Goal: Information Seeking & Learning: Find specific fact

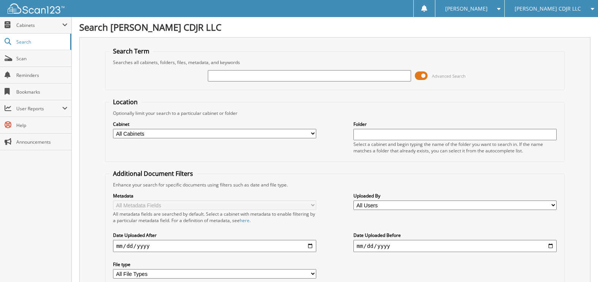
click at [215, 72] on input "text" at bounding box center [309, 75] width 203 height 11
type input "[PERSON_NAME]"
click at [19, 57] on span "Scan" at bounding box center [41, 58] width 51 height 6
click at [32, 41] on span "Search" at bounding box center [41, 42] width 50 height 6
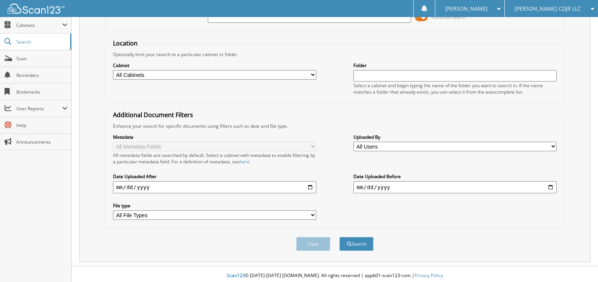
scroll to position [62, 0]
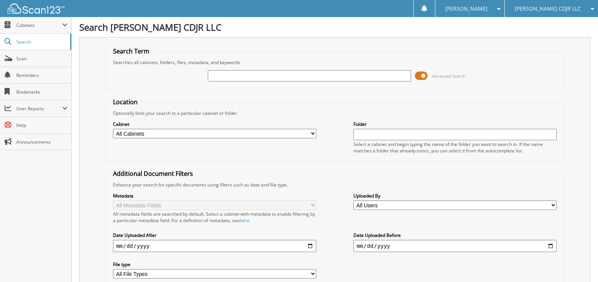
click at [222, 75] on input "text" at bounding box center [309, 75] width 203 height 11
type input "[PERSON_NAME]"
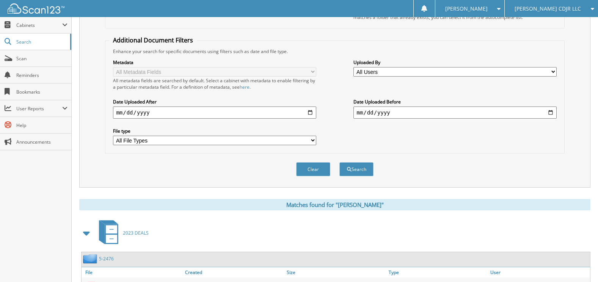
scroll to position [127, 0]
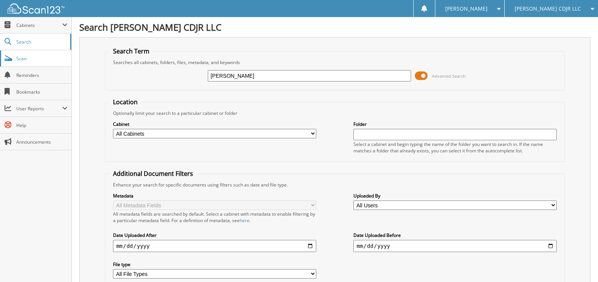
drag, startPoint x: 242, startPoint y: 77, endPoint x: 56, endPoint y: 52, distance: 188.2
click at [56, 52] on body "Linda L. Settings Logout Brinson CDJR LLC Brinson Chevrolet LLC Brinson Ford of…" at bounding box center [299, 172] width 598 height 344
type input "[PERSON_NAME]"
